Goal: Navigation & Orientation: Find specific page/section

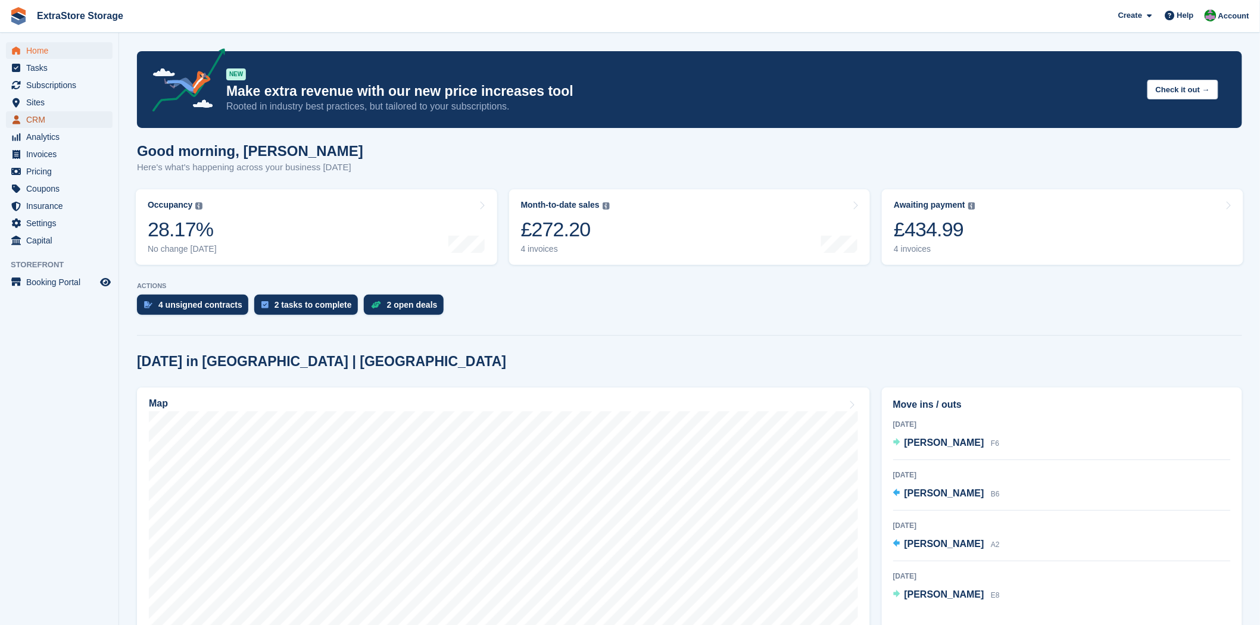
click at [43, 119] on span "CRM" at bounding box center [61, 119] width 71 height 17
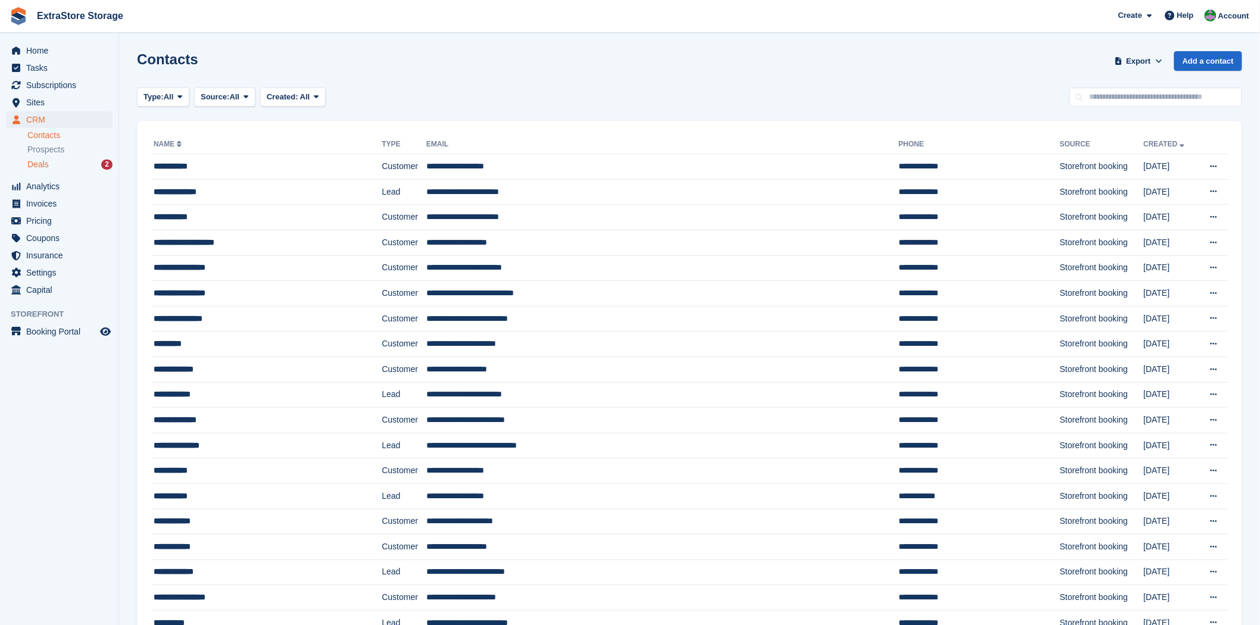
click at [63, 164] on div "Deals 2" at bounding box center [69, 164] width 85 height 11
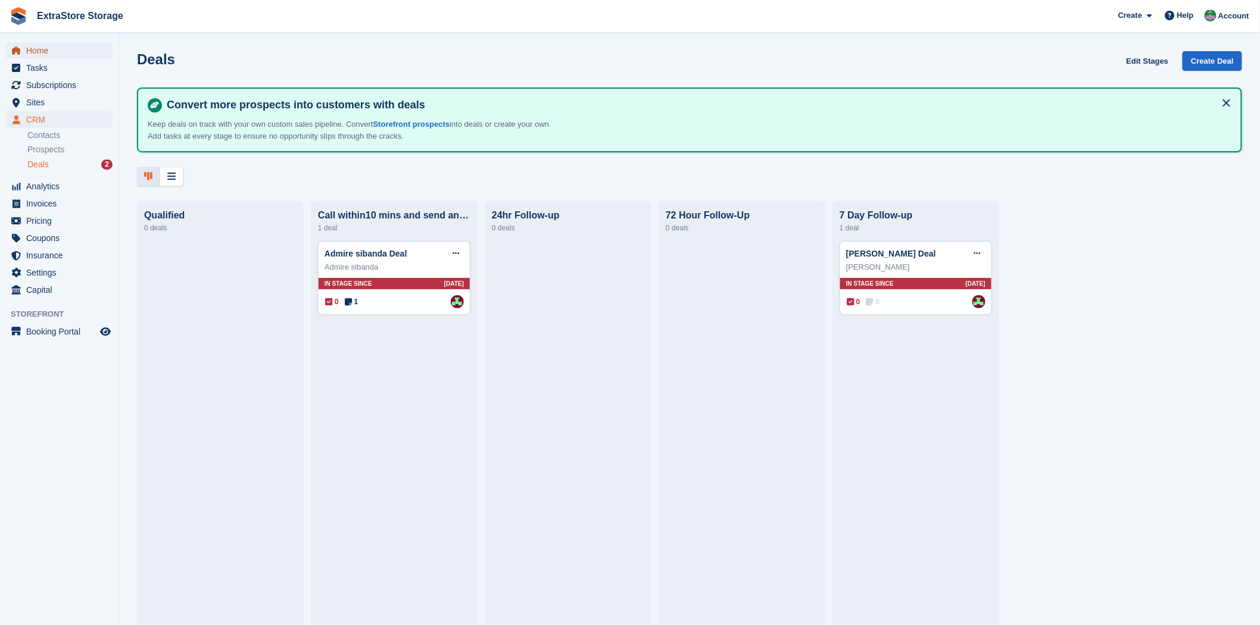
click at [41, 48] on span "Home" at bounding box center [61, 50] width 71 height 17
